Goal: Subscribe to service/newsletter

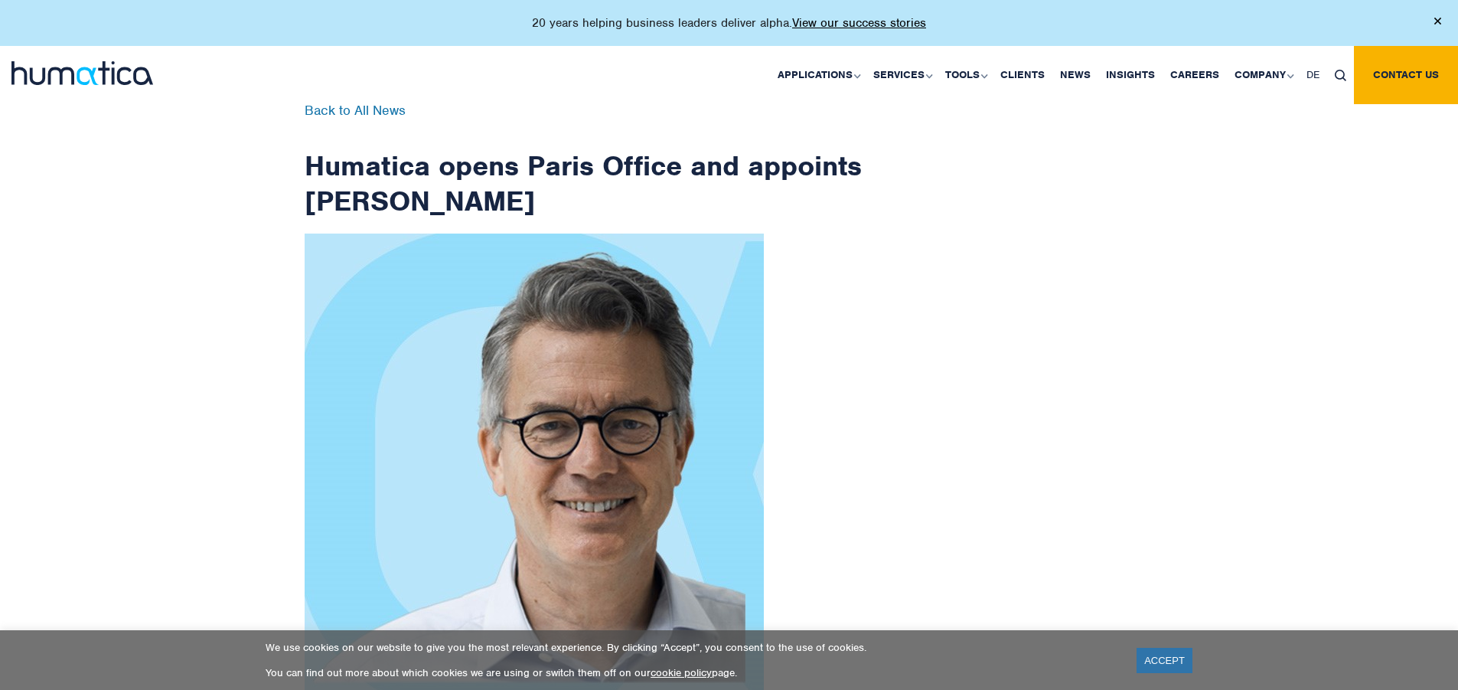
scroll to position [2442, 0]
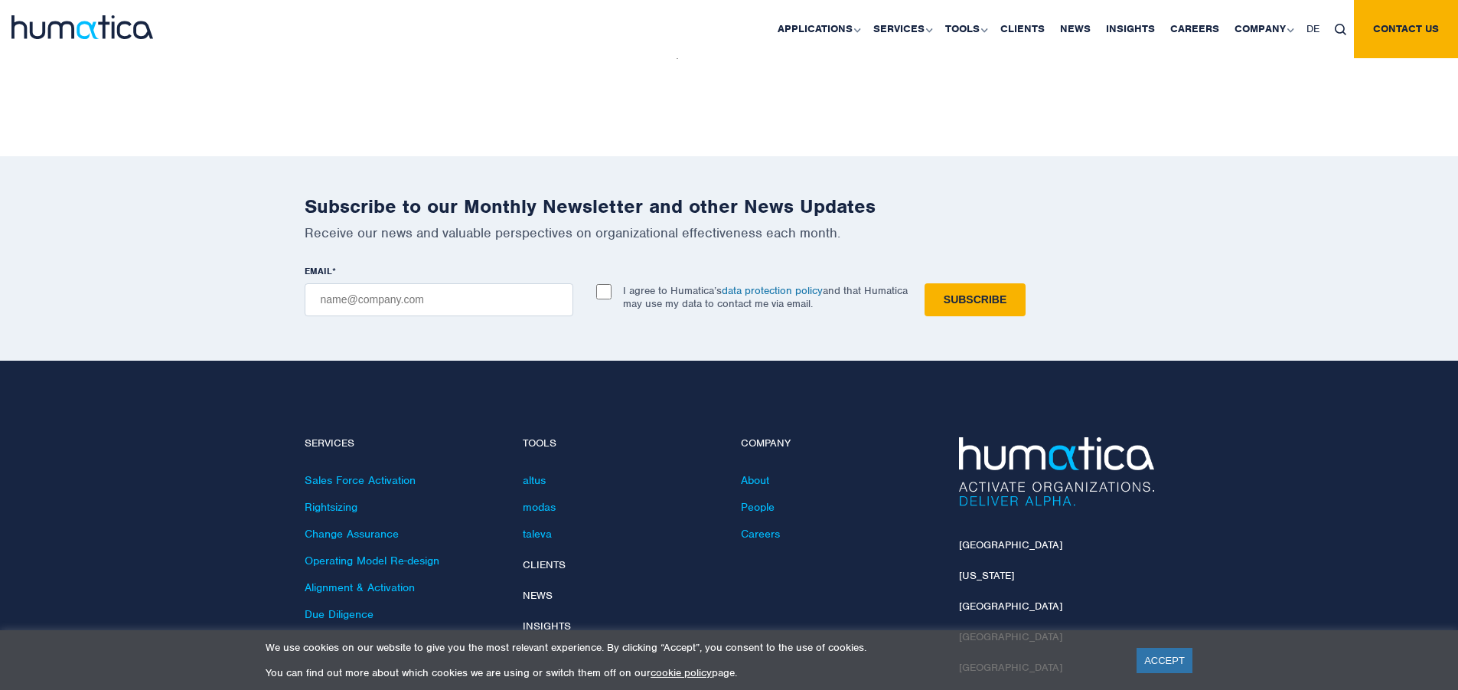
checkbox input "true"
type input "[EMAIL_ADDRESS][DOMAIN_NAME]"
click at [925, 283] on input "Subscribe" at bounding box center [975, 299] width 101 height 33
